Goal: Task Accomplishment & Management: Manage account settings

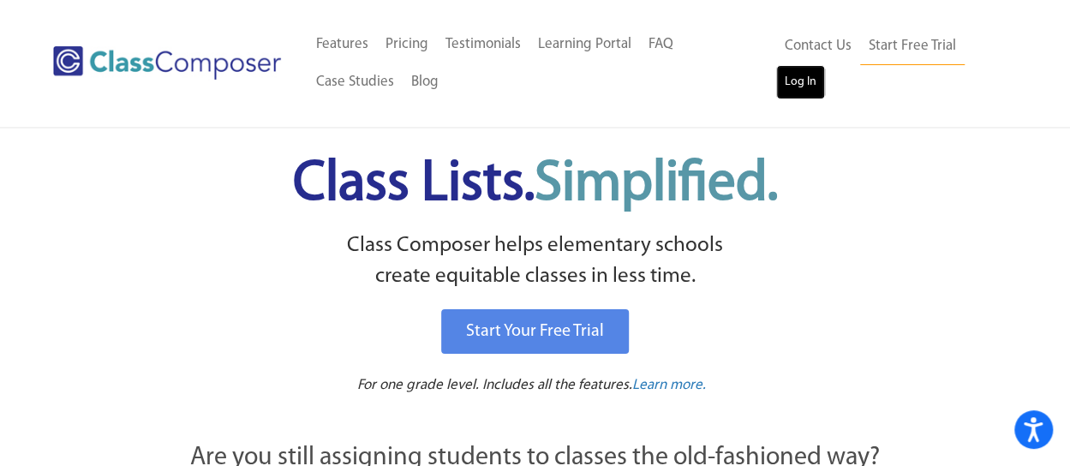
click at [788, 87] on link "Log In" at bounding box center [800, 82] width 49 height 34
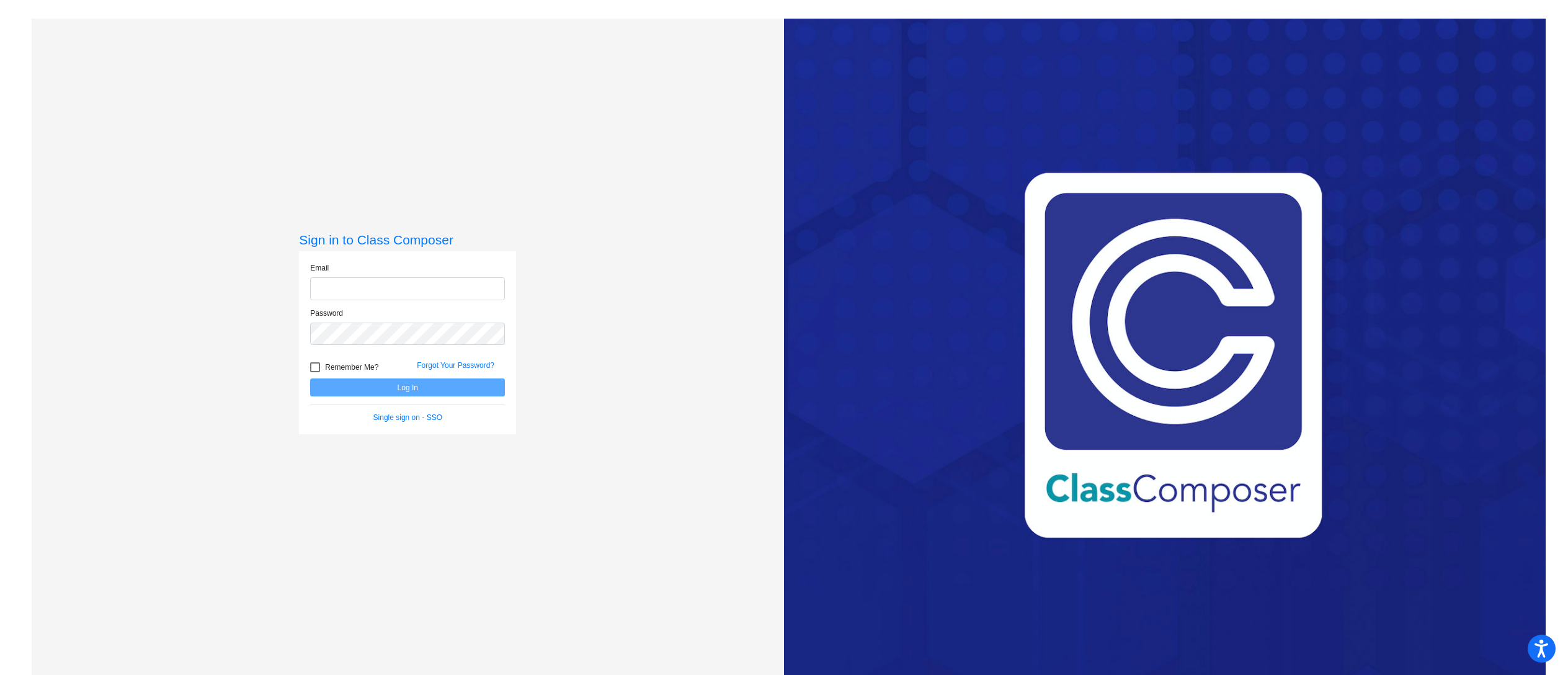
type input "[EMAIL_ADDRESS][DOMAIN_NAME]"
click at [412, 384] on button "Log In" at bounding box center [407, 387] width 195 height 18
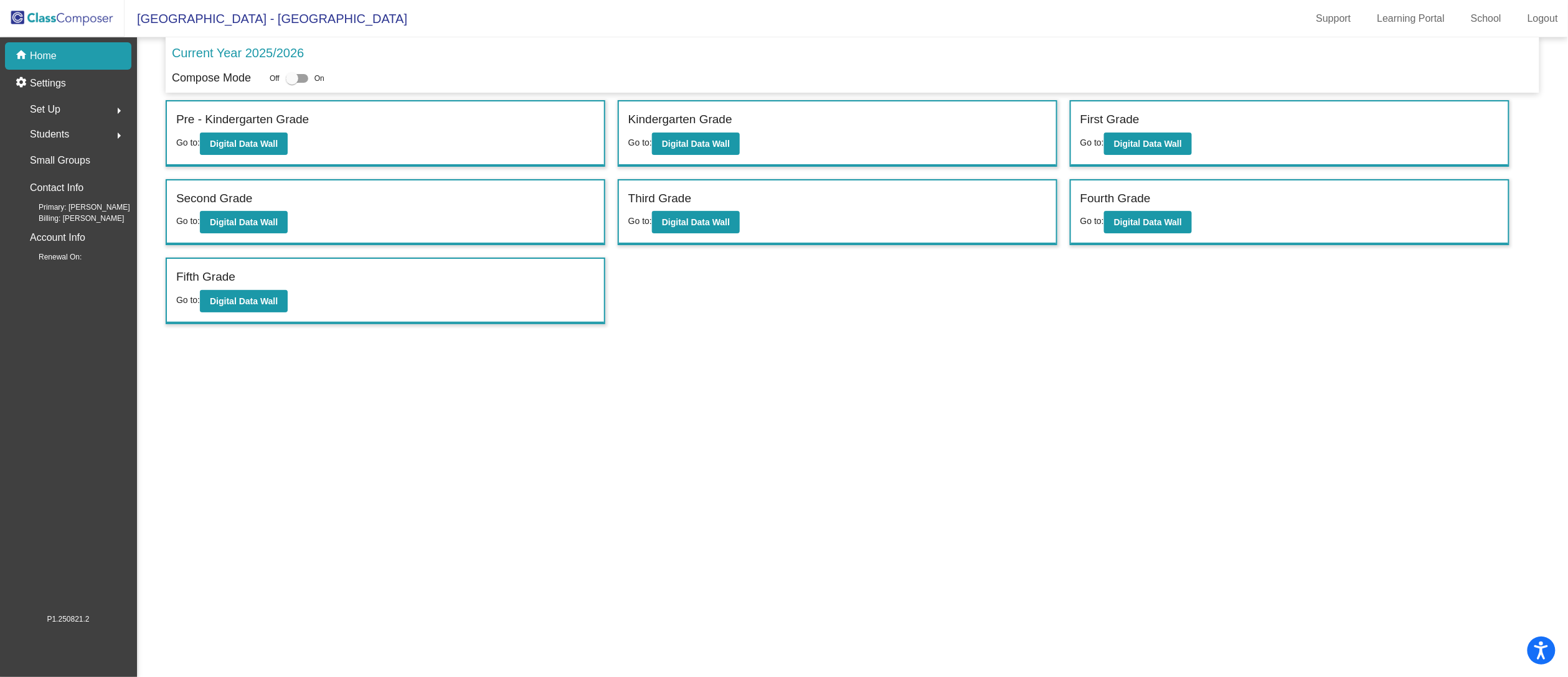
click at [820, 503] on mat-sidenav-content "Current Year 2025/2026 Compose Mode Off On Incoming (New students moving into l…" at bounding box center [852, 357] width 1431 height 640
